Goal: Task Accomplishment & Management: Use online tool/utility

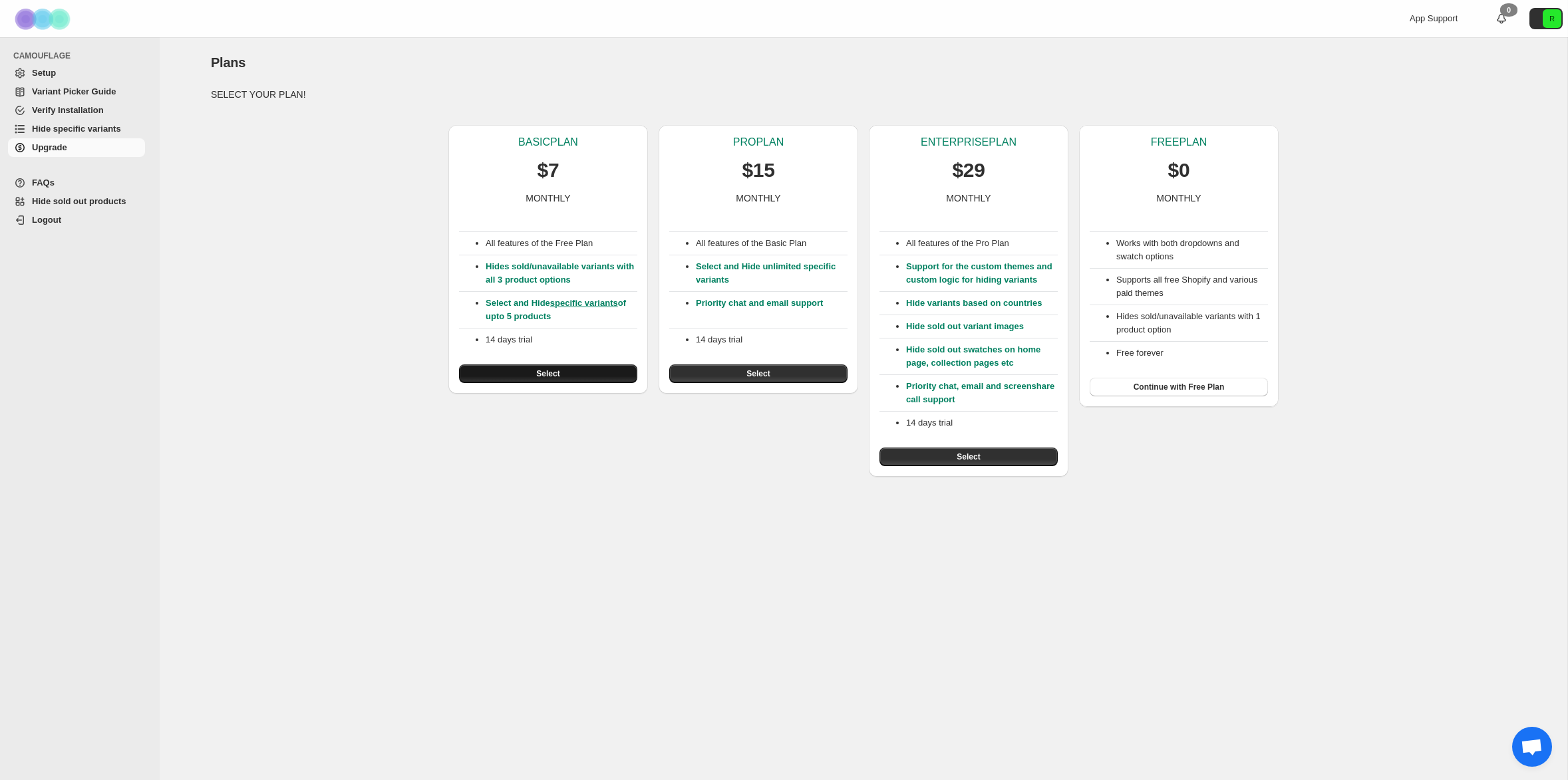
click at [577, 371] on button "Select" at bounding box center [548, 374] width 178 height 19
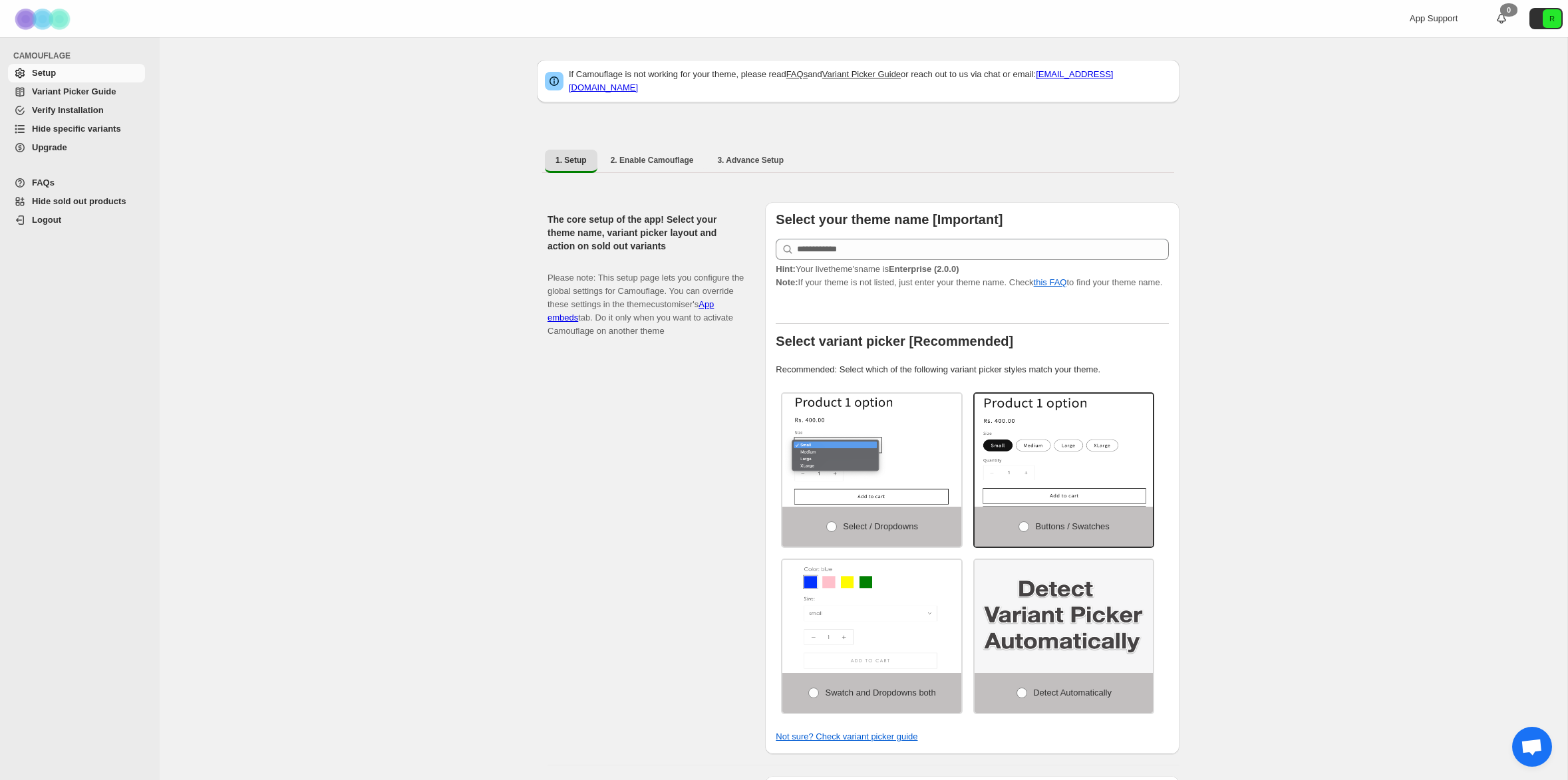
click at [86, 93] on span "Variant Picker Guide" at bounding box center [73, 91] width 83 height 10
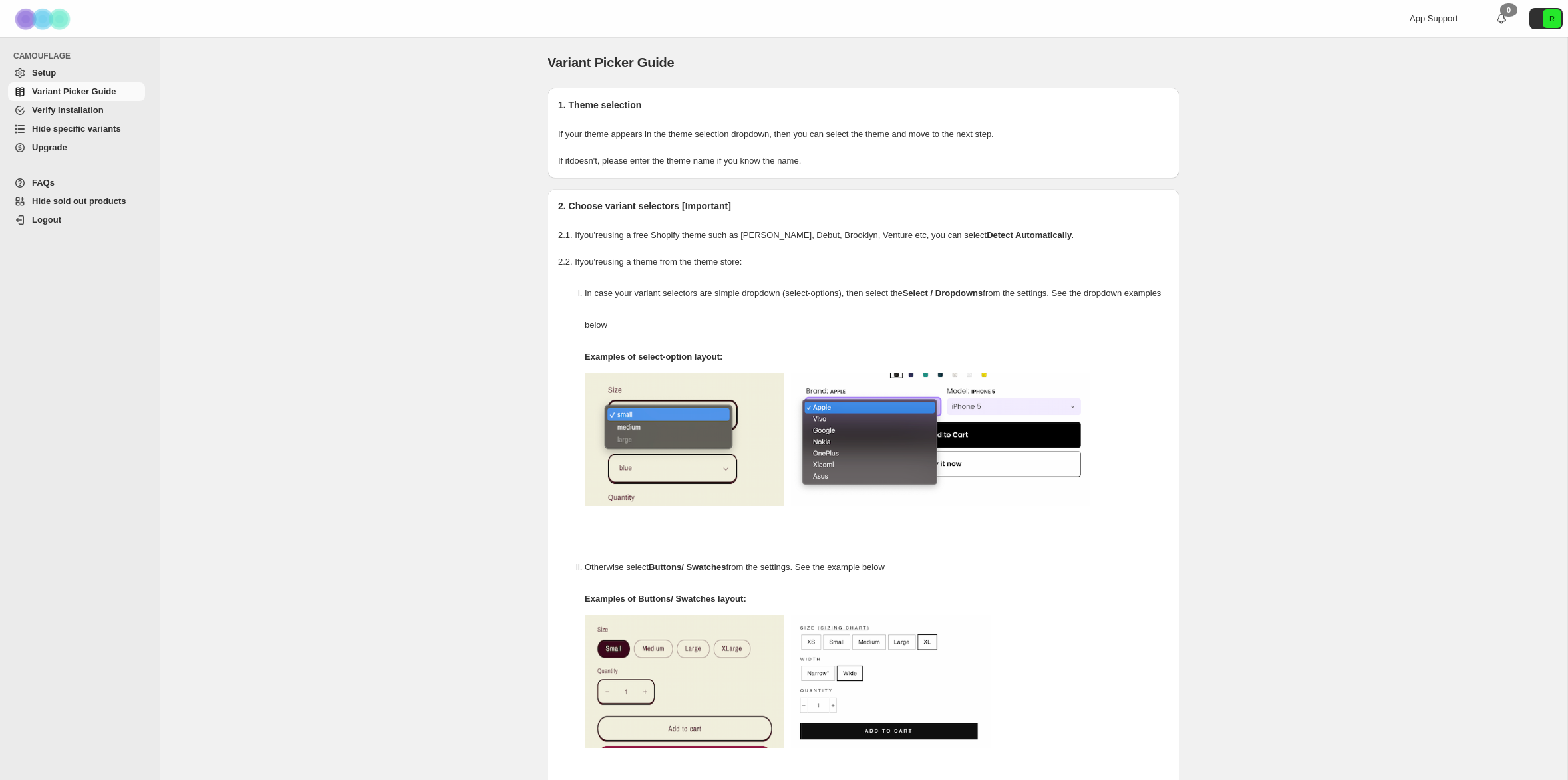
click at [85, 128] on span "Hide specific variants" at bounding box center [76, 129] width 89 height 10
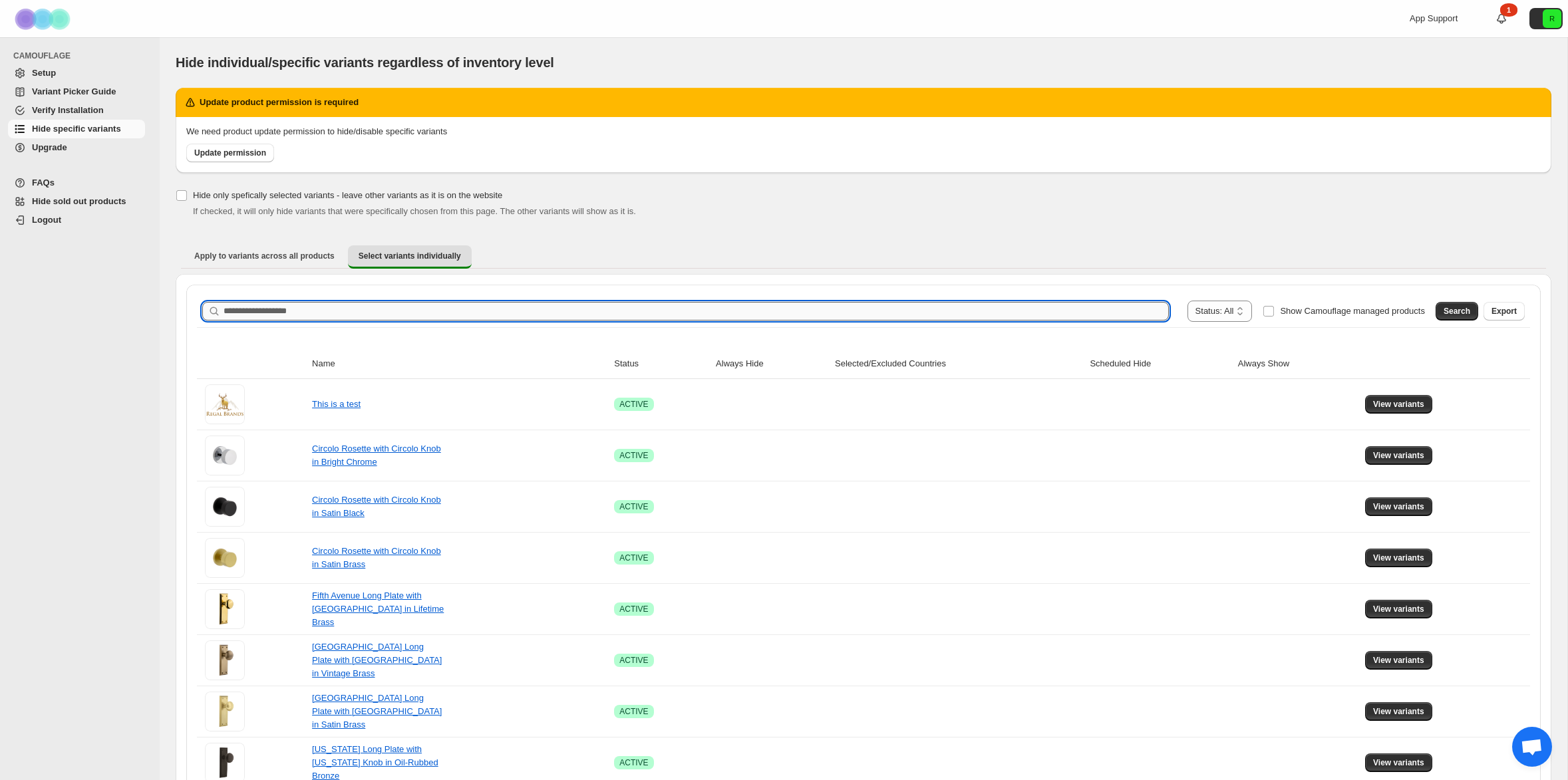
click at [374, 315] on input "Search product name" at bounding box center [696, 311] width 945 height 19
paste input "**********"
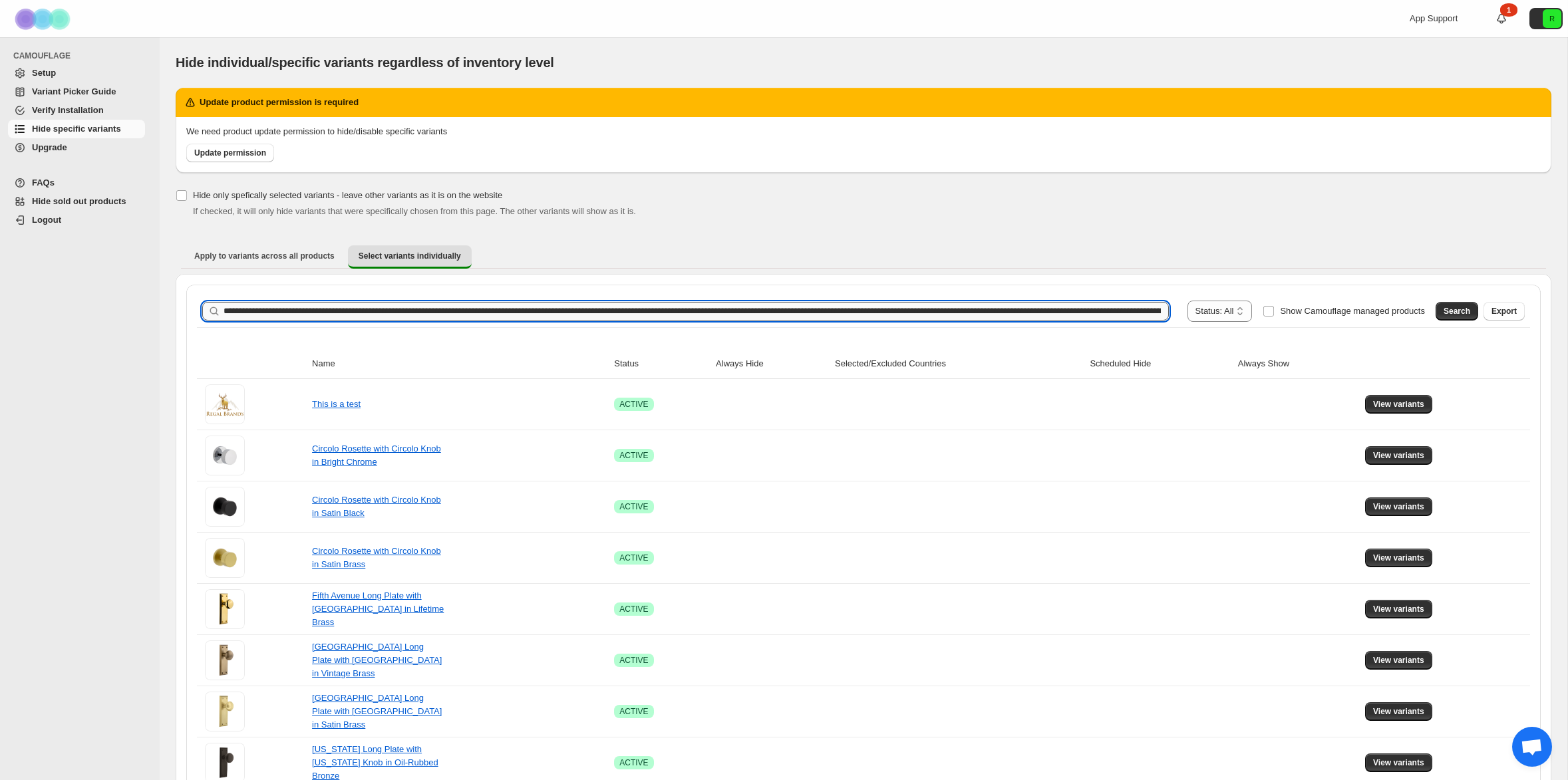
scroll to position [0, 279209]
click at [374, 315] on input "Search product name" at bounding box center [678, 311] width 909 height 19
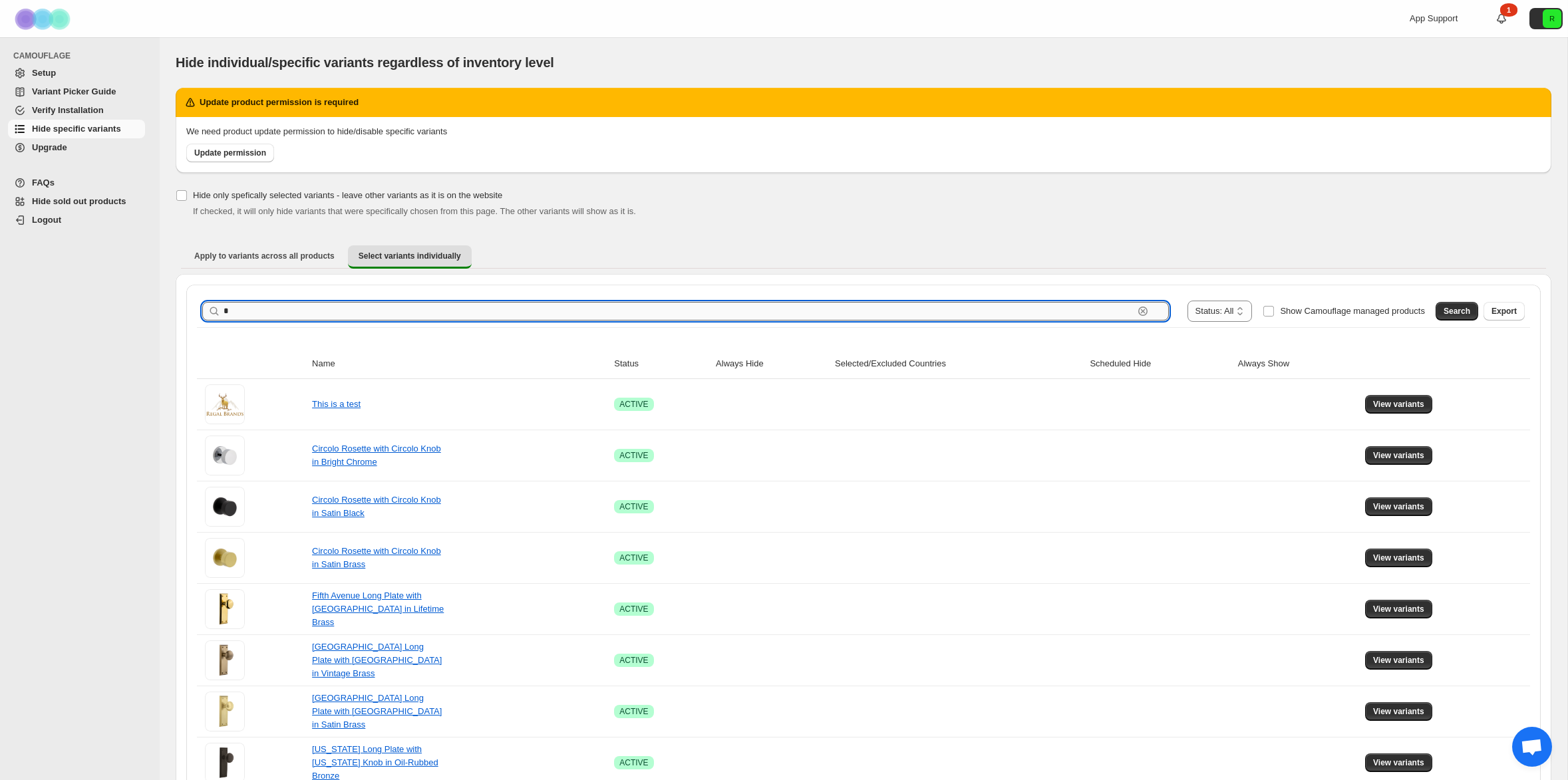
scroll to position [0, 0]
type input "*"
type input "**********"
click at [1458, 307] on span "Search" at bounding box center [1456, 310] width 27 height 10
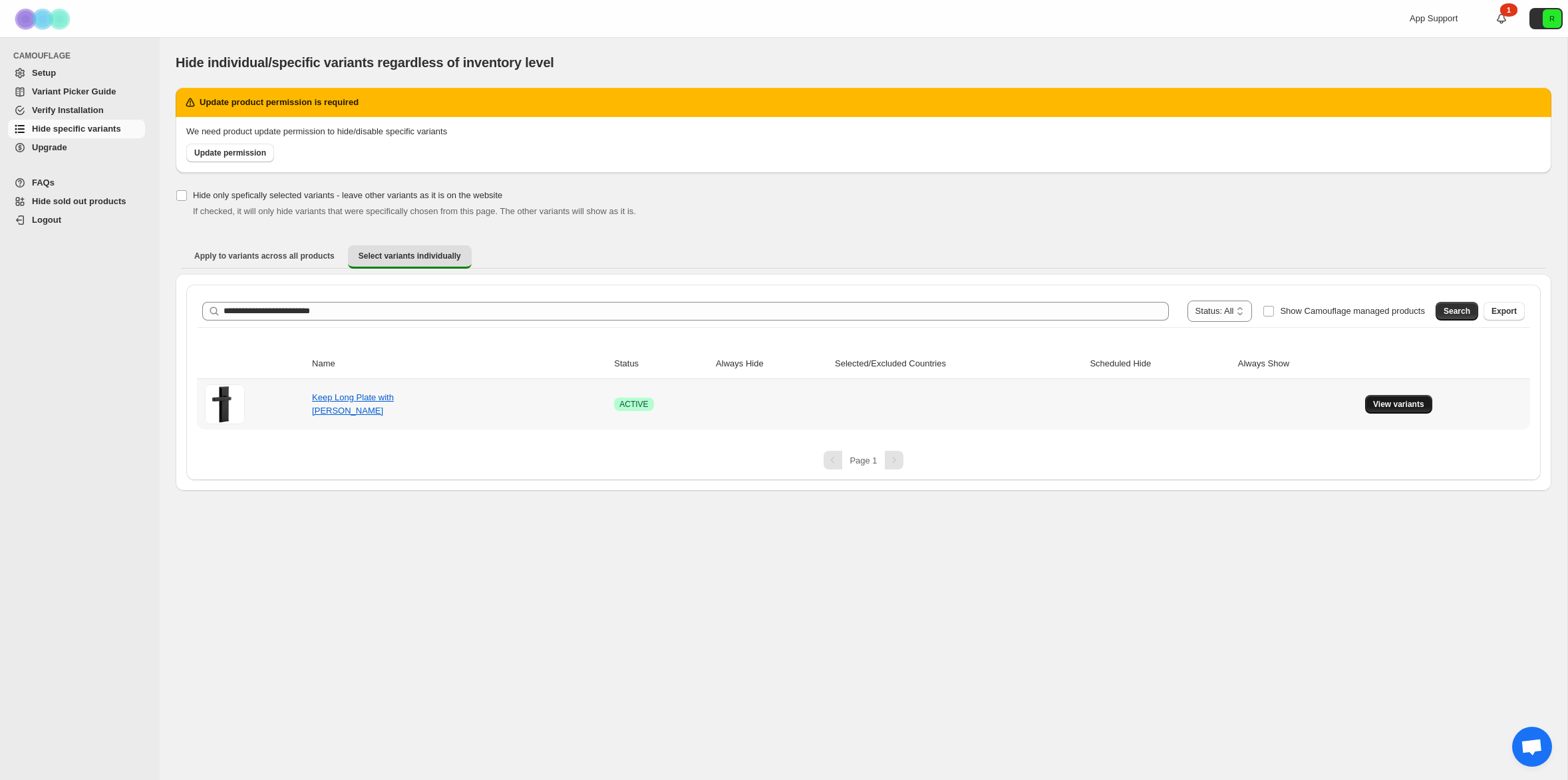
click at [1408, 406] on span "View variants" at bounding box center [1398, 404] width 51 height 10
